Goal: Information Seeking & Learning: Check status

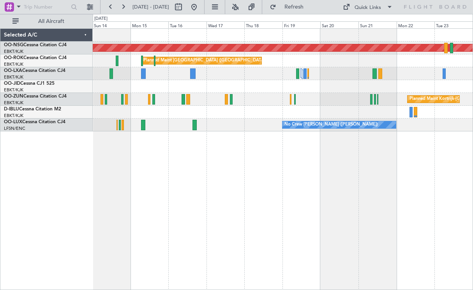
click at [349, 176] on div "Planned Maint [GEOGRAPHIC_DATA] ([GEOGRAPHIC_DATA]) Planned Maint [GEOGRAPHIC_D…" at bounding box center [283, 159] width 380 height 262
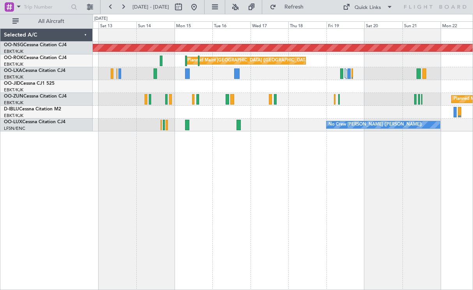
click at [426, 178] on div "Planned Maint [GEOGRAPHIC_DATA] ([GEOGRAPHIC_DATA]) Planned Maint [GEOGRAPHIC_D…" at bounding box center [283, 159] width 380 height 262
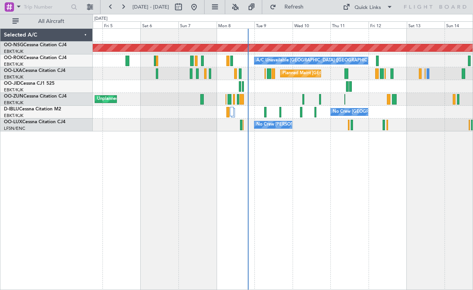
click at [471, 173] on div "Planned Maint [GEOGRAPHIC_DATA] ([GEOGRAPHIC_DATA]) A/C Unavailable [GEOGRAPHIC…" at bounding box center [283, 159] width 380 height 262
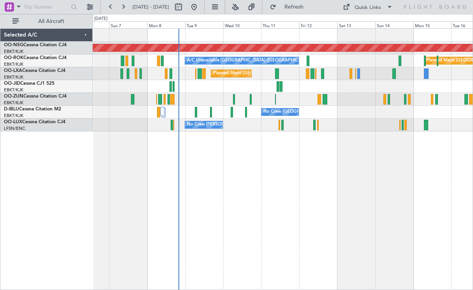
click at [269, 151] on div "Planned Maint [GEOGRAPHIC_DATA] ([GEOGRAPHIC_DATA]) A/C Unavailable [GEOGRAPHIC…" at bounding box center [283, 159] width 380 height 262
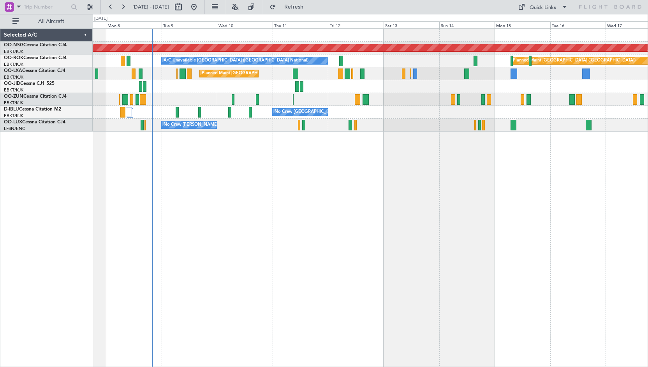
click at [472, 204] on div "Planned Maint [GEOGRAPHIC_DATA] ([GEOGRAPHIC_DATA]) A/C Unavailable [GEOGRAPHIC…" at bounding box center [370, 197] width 555 height 339
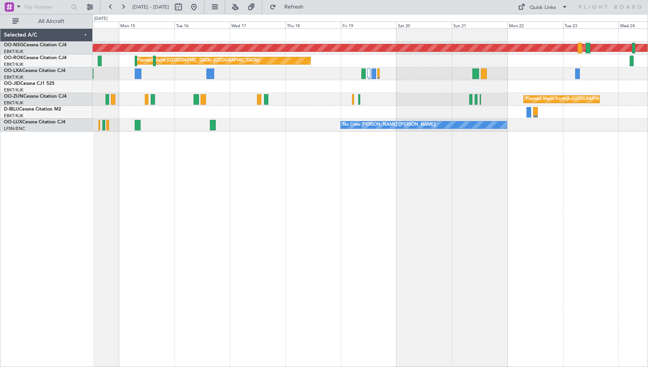
click at [20, 102] on div "Planned Maint [GEOGRAPHIC_DATA] ([GEOGRAPHIC_DATA]) Planned Maint [GEOGRAPHIC_D…" at bounding box center [324, 190] width 648 height 353
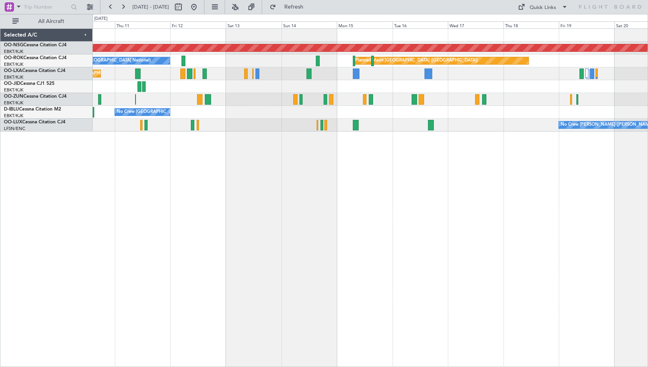
click at [472, 182] on div "Planned Maint [GEOGRAPHIC_DATA] ([GEOGRAPHIC_DATA]) Planned Maint [GEOGRAPHIC_D…" at bounding box center [370, 197] width 555 height 339
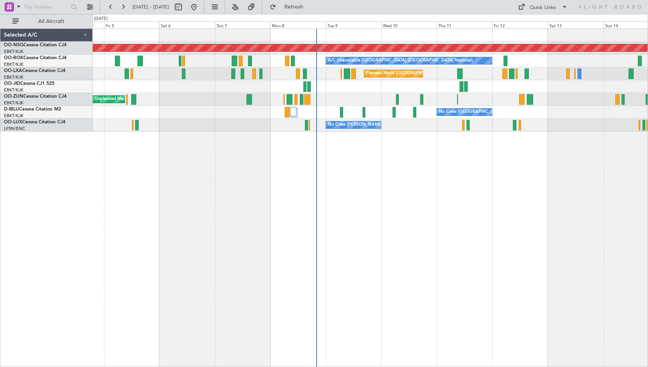
click at [472, 185] on div "Planned Maint [GEOGRAPHIC_DATA] ([GEOGRAPHIC_DATA]) A/C Unavailable [GEOGRAPHIC…" at bounding box center [370, 197] width 555 height 339
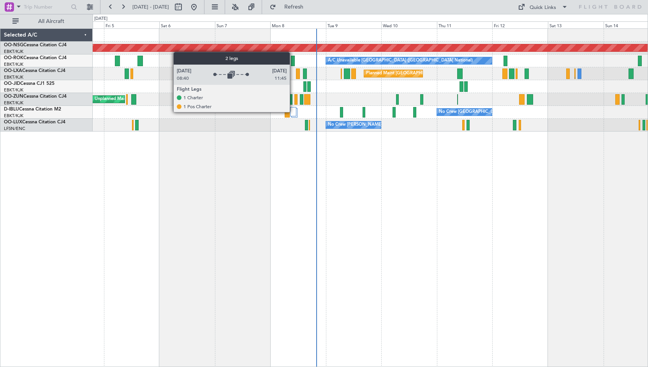
click at [293, 112] on div at bounding box center [293, 111] width 6 height 9
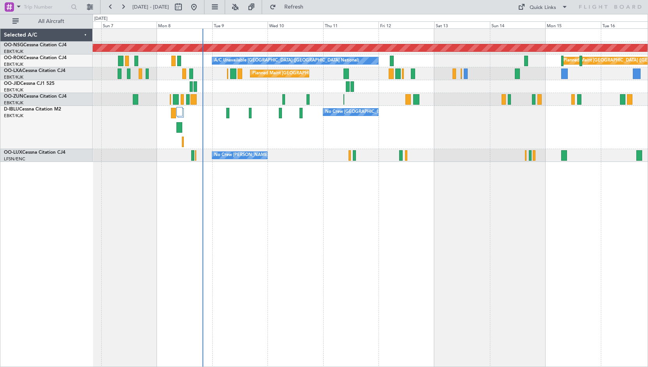
click at [407, 128] on div "No Crew [GEOGRAPHIC_DATA] ([GEOGRAPHIC_DATA] National)" at bounding box center [370, 127] width 555 height 43
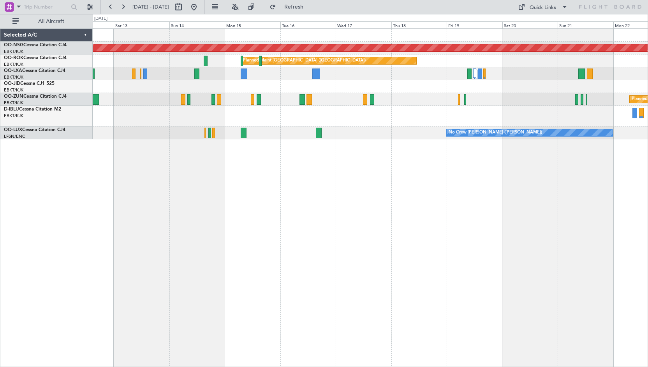
click at [314, 123] on div "No Crew [GEOGRAPHIC_DATA] ([GEOGRAPHIC_DATA] National)" at bounding box center [370, 116] width 555 height 21
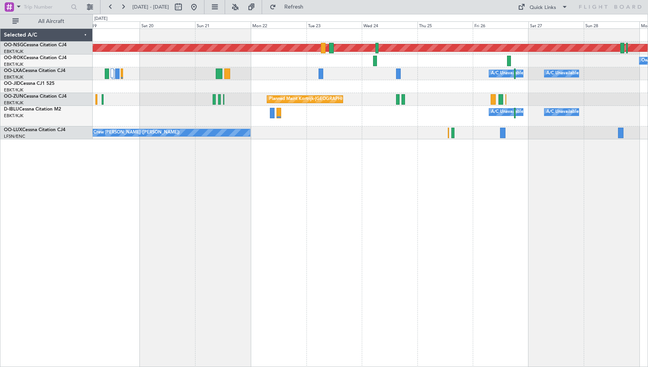
click at [197, 117] on div "Planned Maint [GEOGRAPHIC_DATA] ([GEOGRAPHIC_DATA]) Owner [GEOGRAPHIC_DATA]-[GE…" at bounding box center [370, 84] width 555 height 111
